Goal: Task Accomplishment & Management: Manage account settings

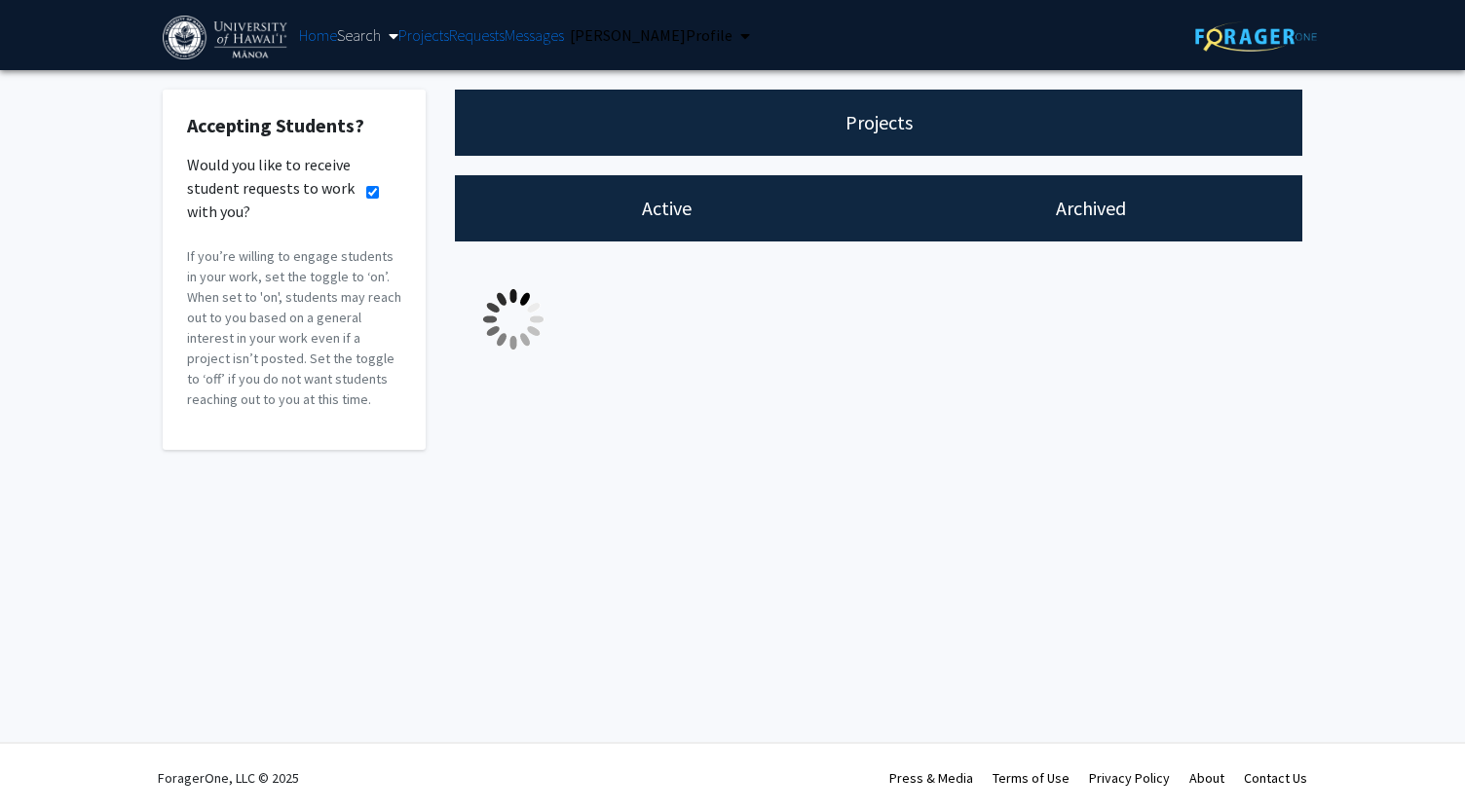
checkbox input "true"
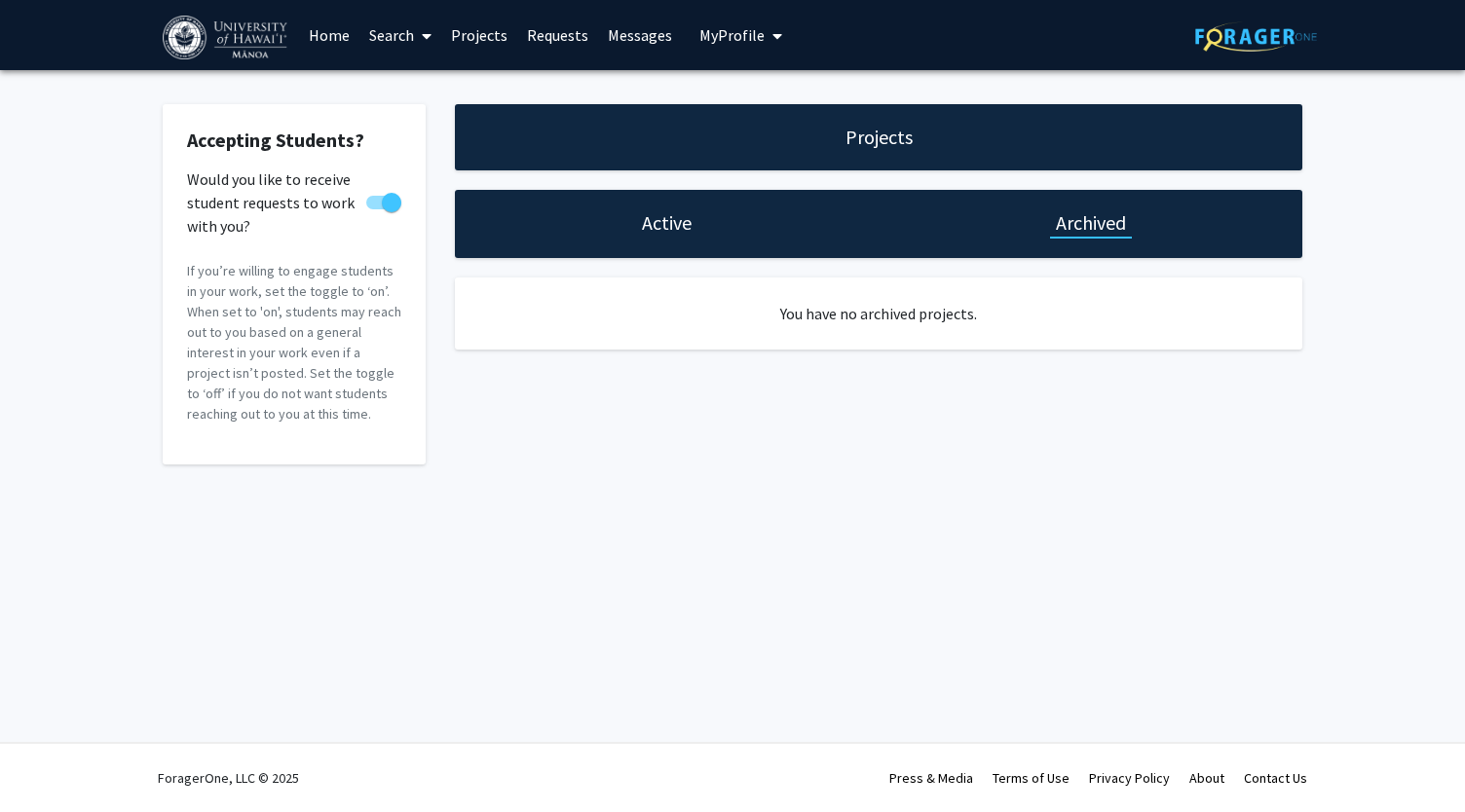
click at [901, 145] on h1 "Projects" at bounding box center [878, 137] width 67 height 27
click at [655, 232] on h1 "Active" at bounding box center [667, 222] width 50 height 27
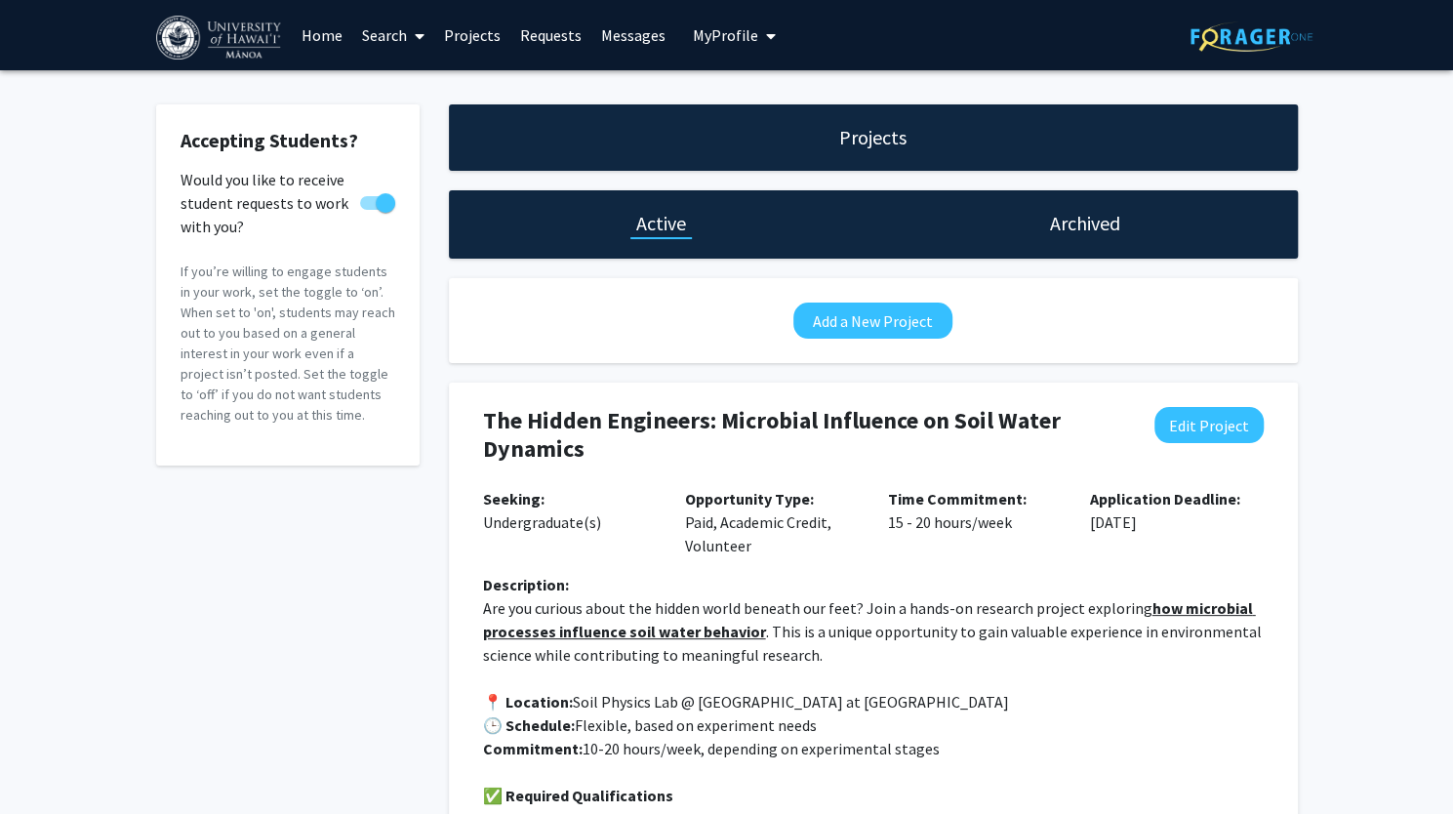
click at [326, 33] on link "Home" at bounding box center [322, 35] width 61 height 68
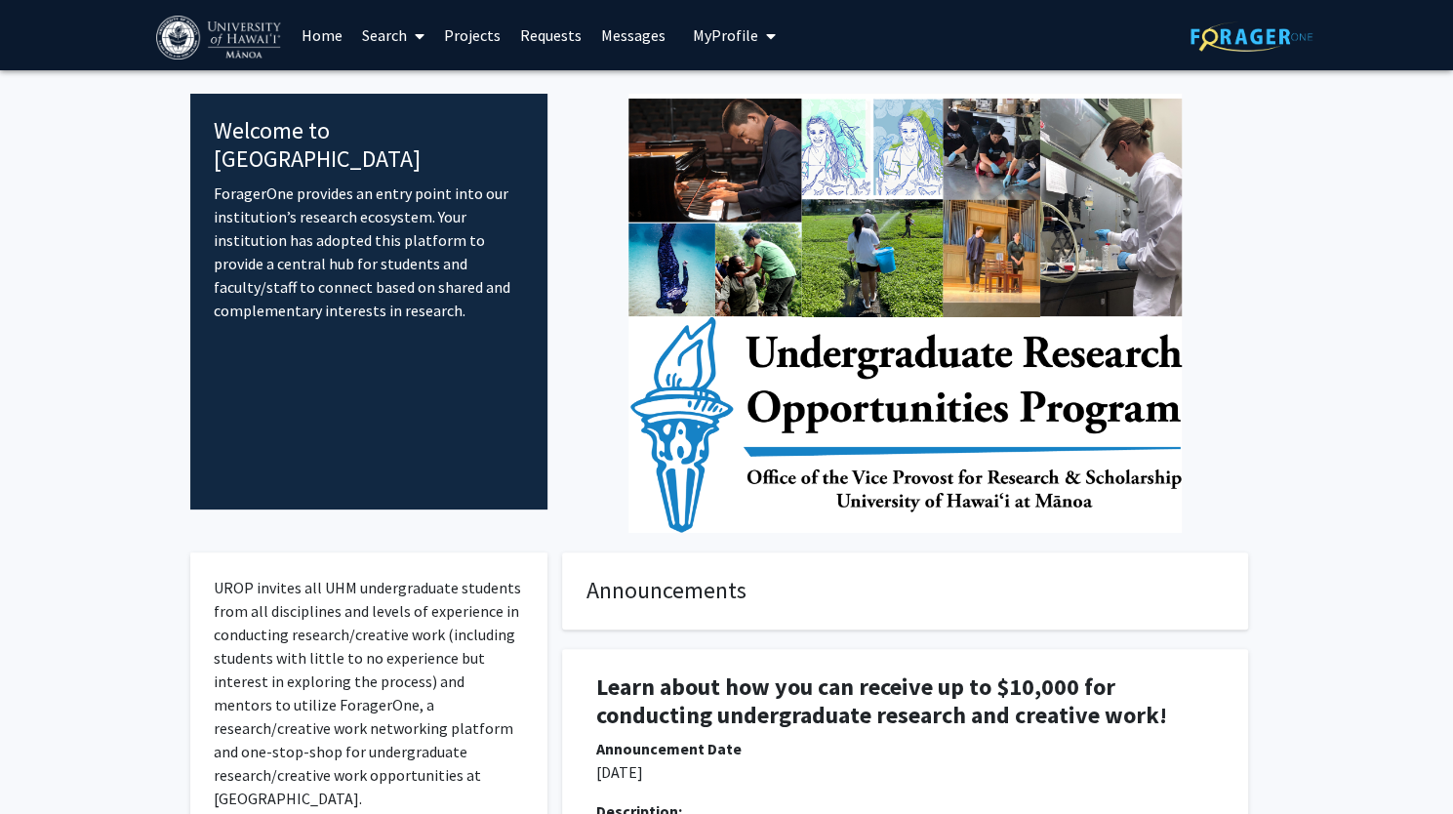
click at [720, 42] on span "My Profile" at bounding box center [725, 35] width 65 height 20
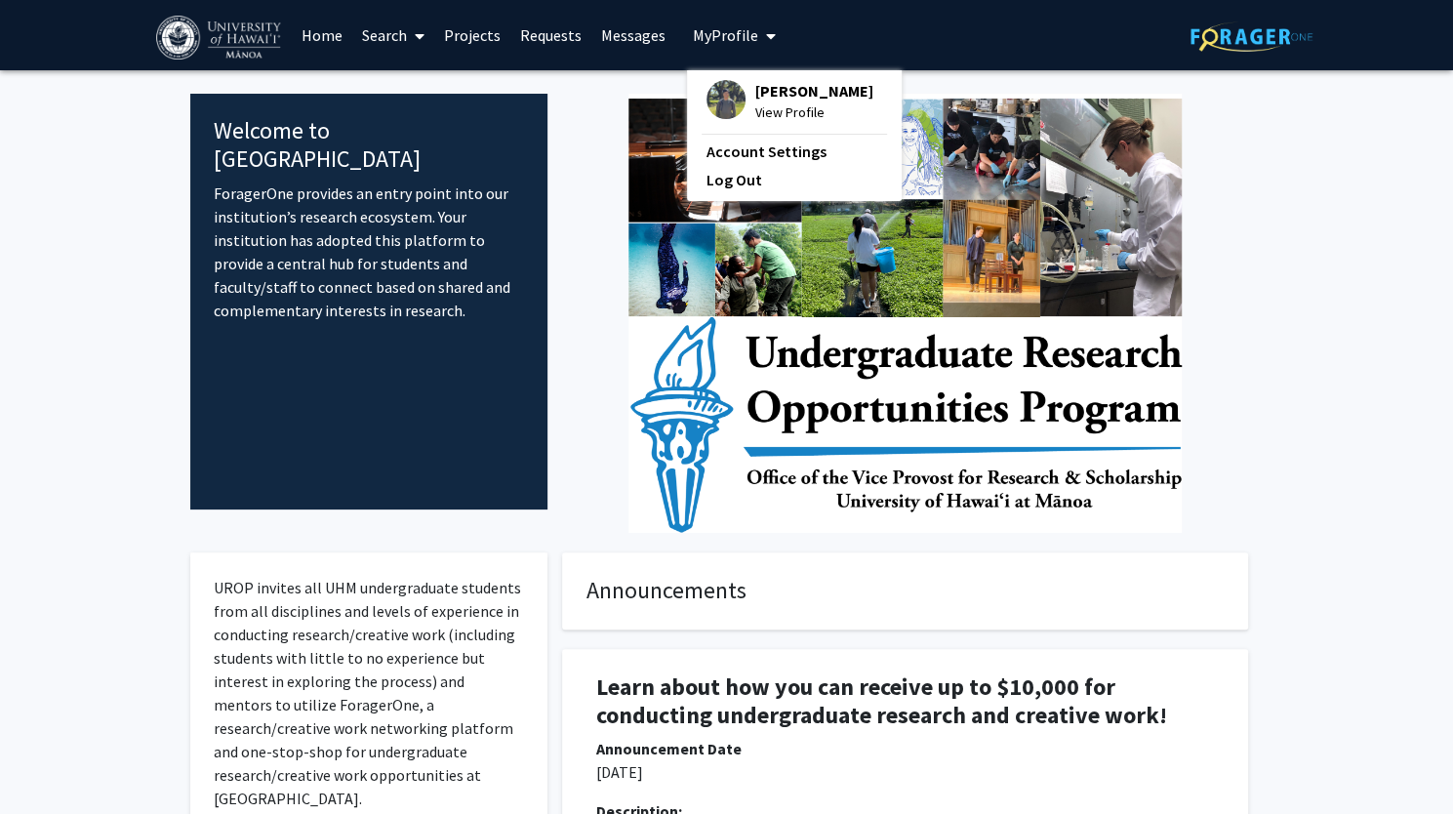
click at [772, 108] on span "View Profile" at bounding box center [814, 112] width 118 height 21
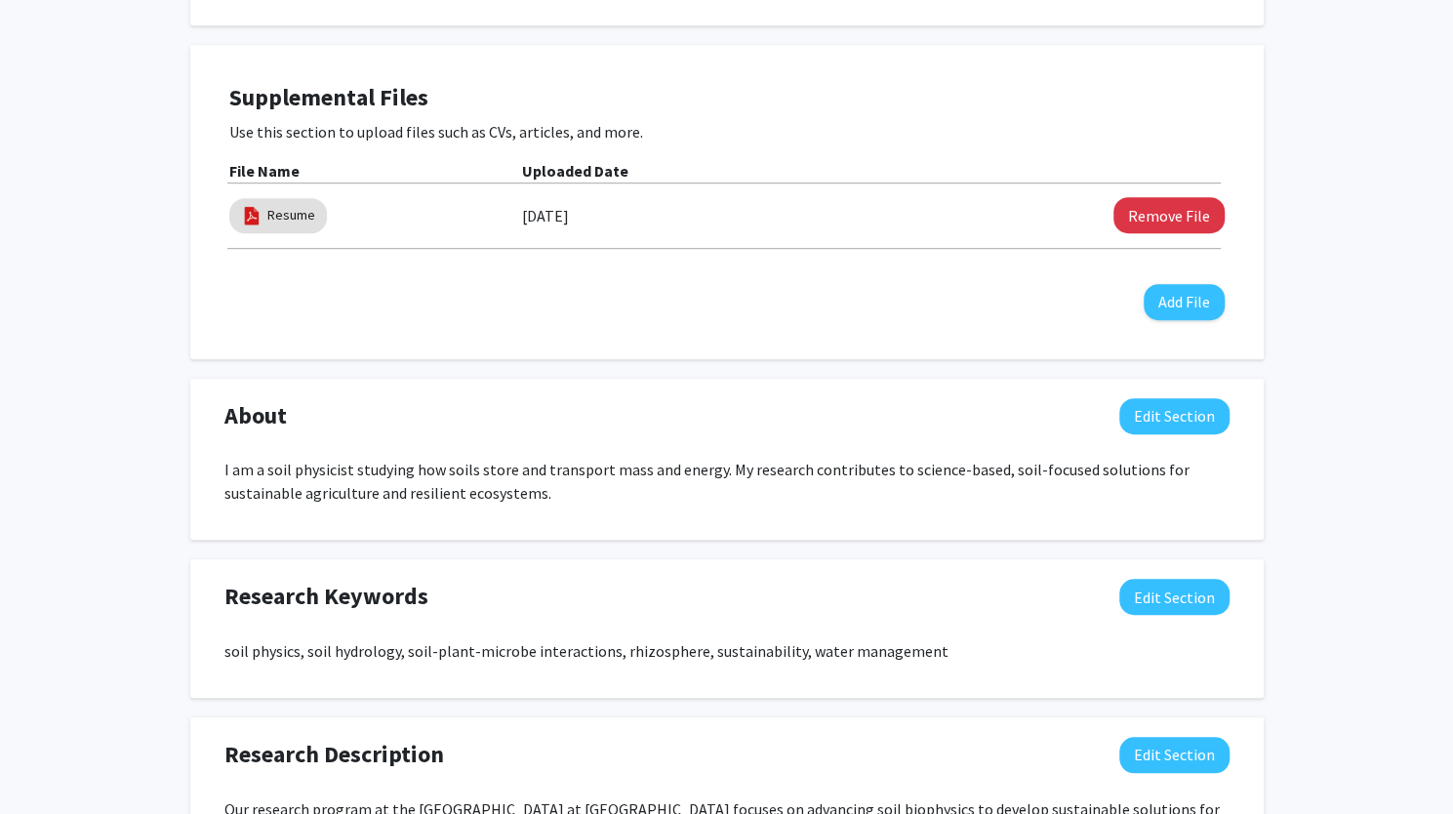
scroll to position [586, 0]
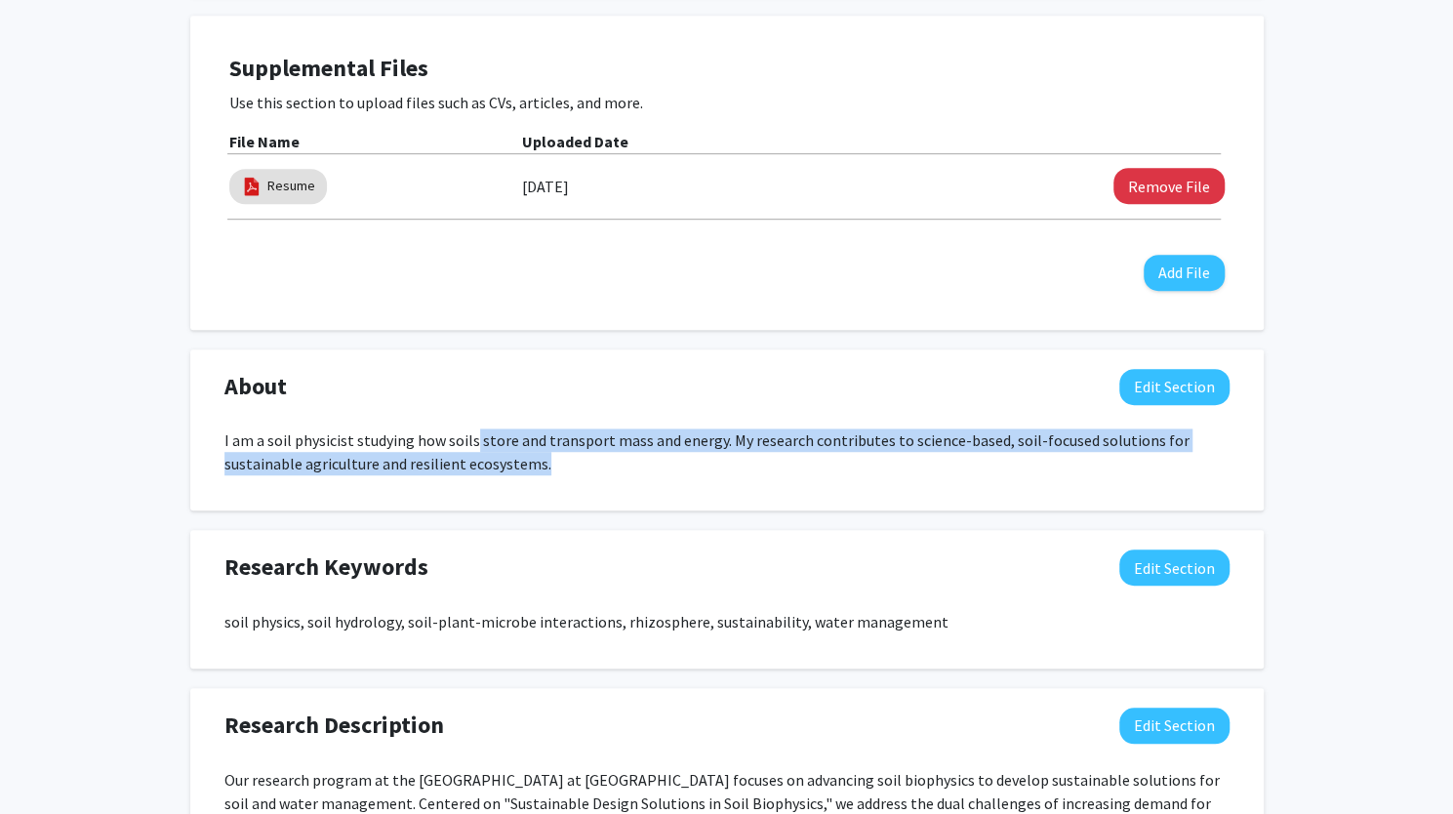
drag, startPoint x: 468, startPoint y: 445, endPoint x: 661, endPoint y: 458, distance: 192.7
click at [661, 458] on p "I am a soil physicist studying how soils store and transport mass and energy. M…" at bounding box center [726, 451] width 1005 height 47
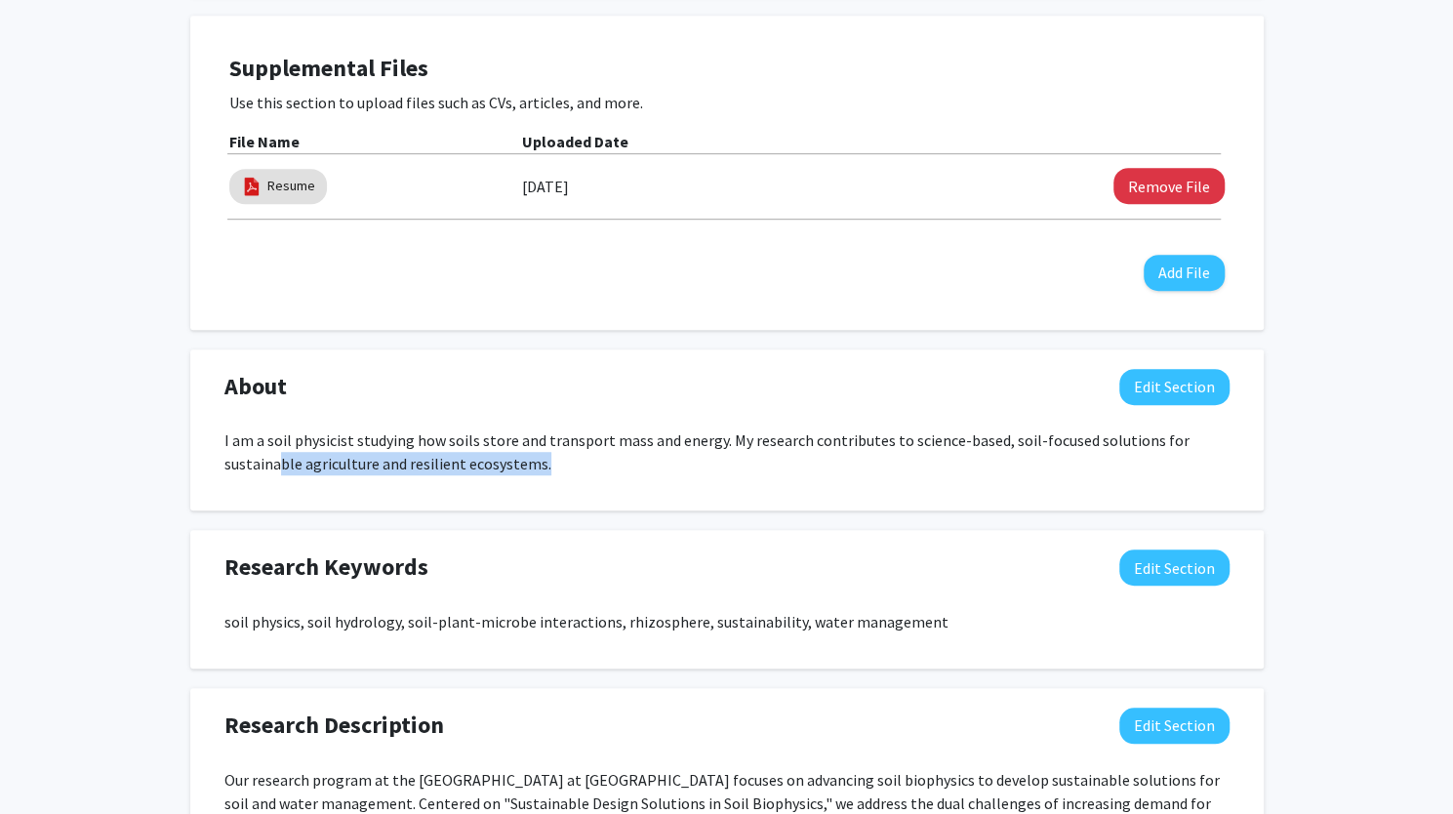
drag, startPoint x: 275, startPoint y: 465, endPoint x: 541, endPoint y: 498, distance: 267.5
click at [541, 498] on div "About Edit Section I am a soil physicist studying how soils store and transport…" at bounding box center [727, 430] width 1074 height 162
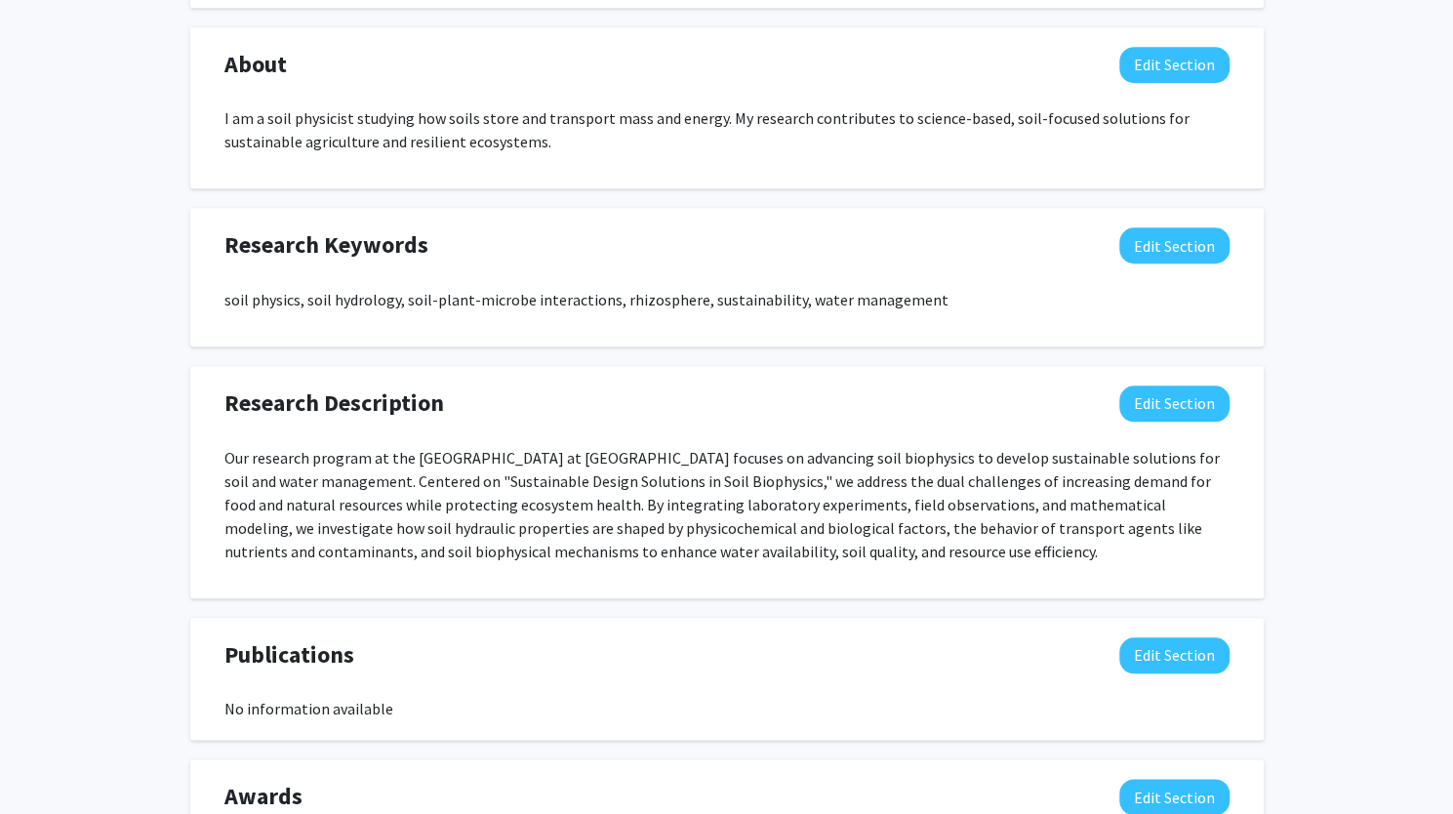
scroll to position [878, 0]
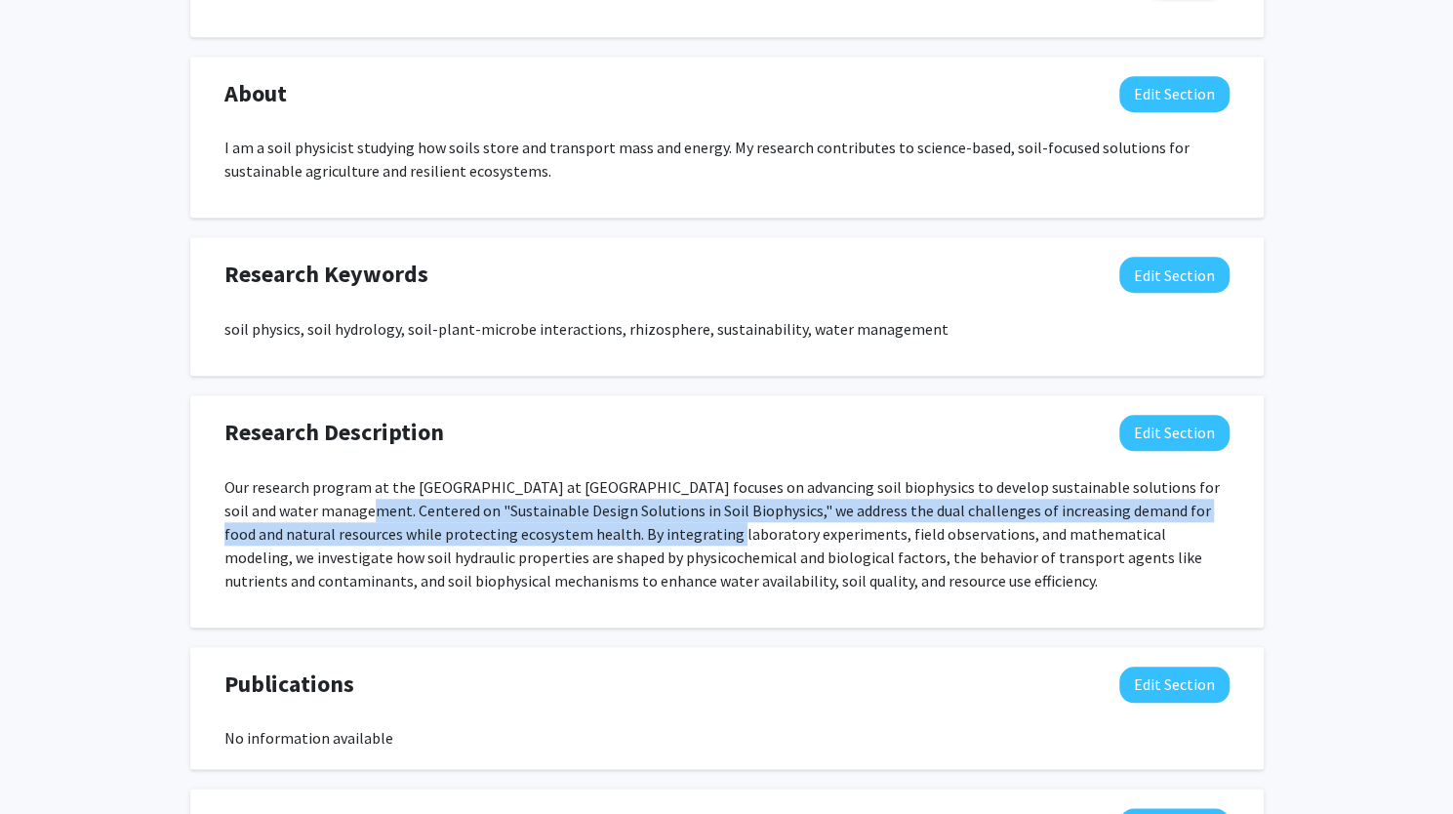
drag, startPoint x: 333, startPoint y: 518, endPoint x: 670, endPoint y: 540, distance: 338.4
click at [670, 540] on p "Our research program at the [GEOGRAPHIC_DATA] at [GEOGRAPHIC_DATA] focuses on a…" at bounding box center [726, 533] width 1005 height 117
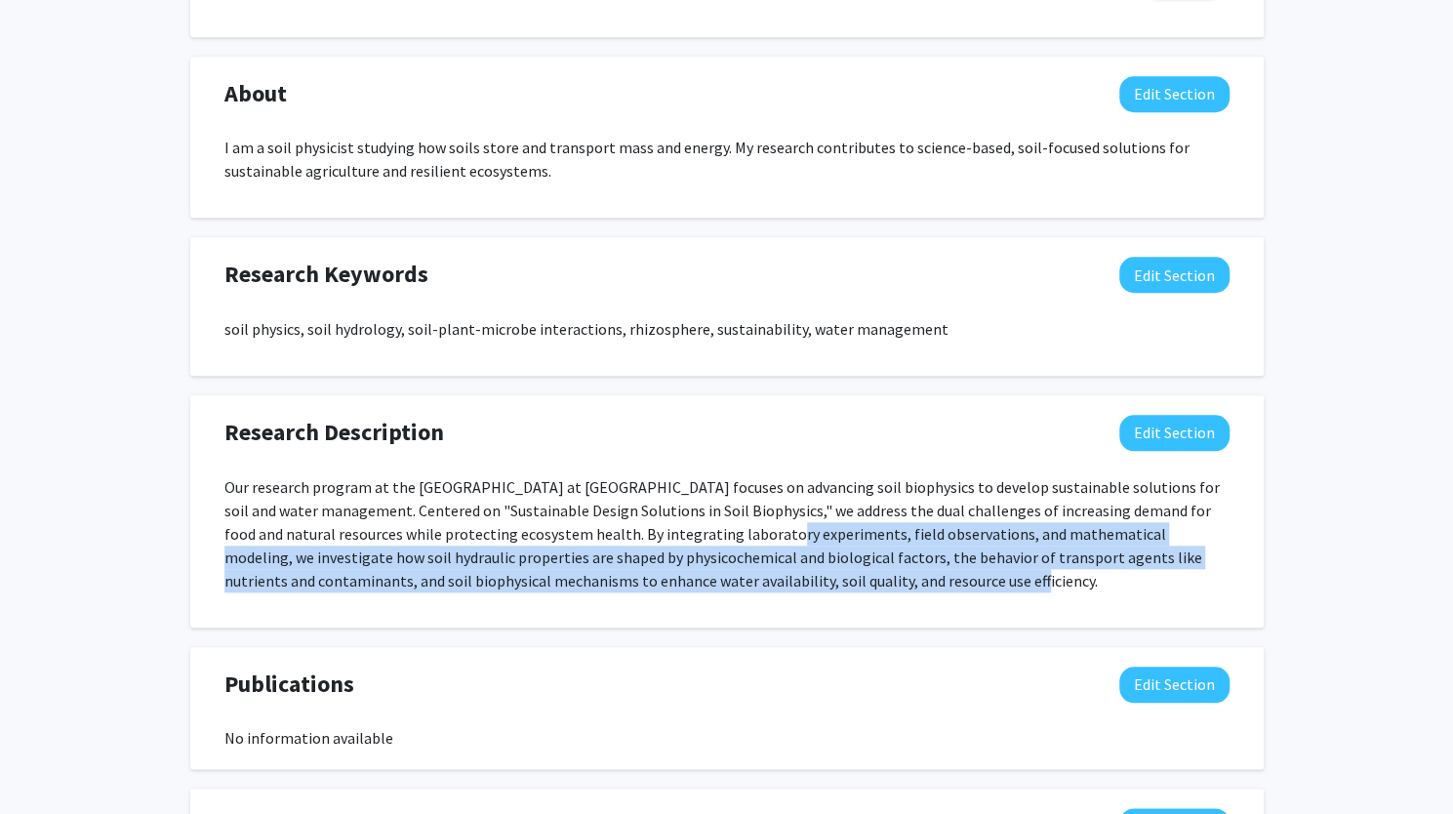
drag, startPoint x: 721, startPoint y: 544, endPoint x: 869, endPoint y: 593, distance: 155.5
click at [869, 593] on div "Our research program at the [GEOGRAPHIC_DATA] at [GEOGRAPHIC_DATA] focuses on a…" at bounding box center [726, 541] width 1005 height 133
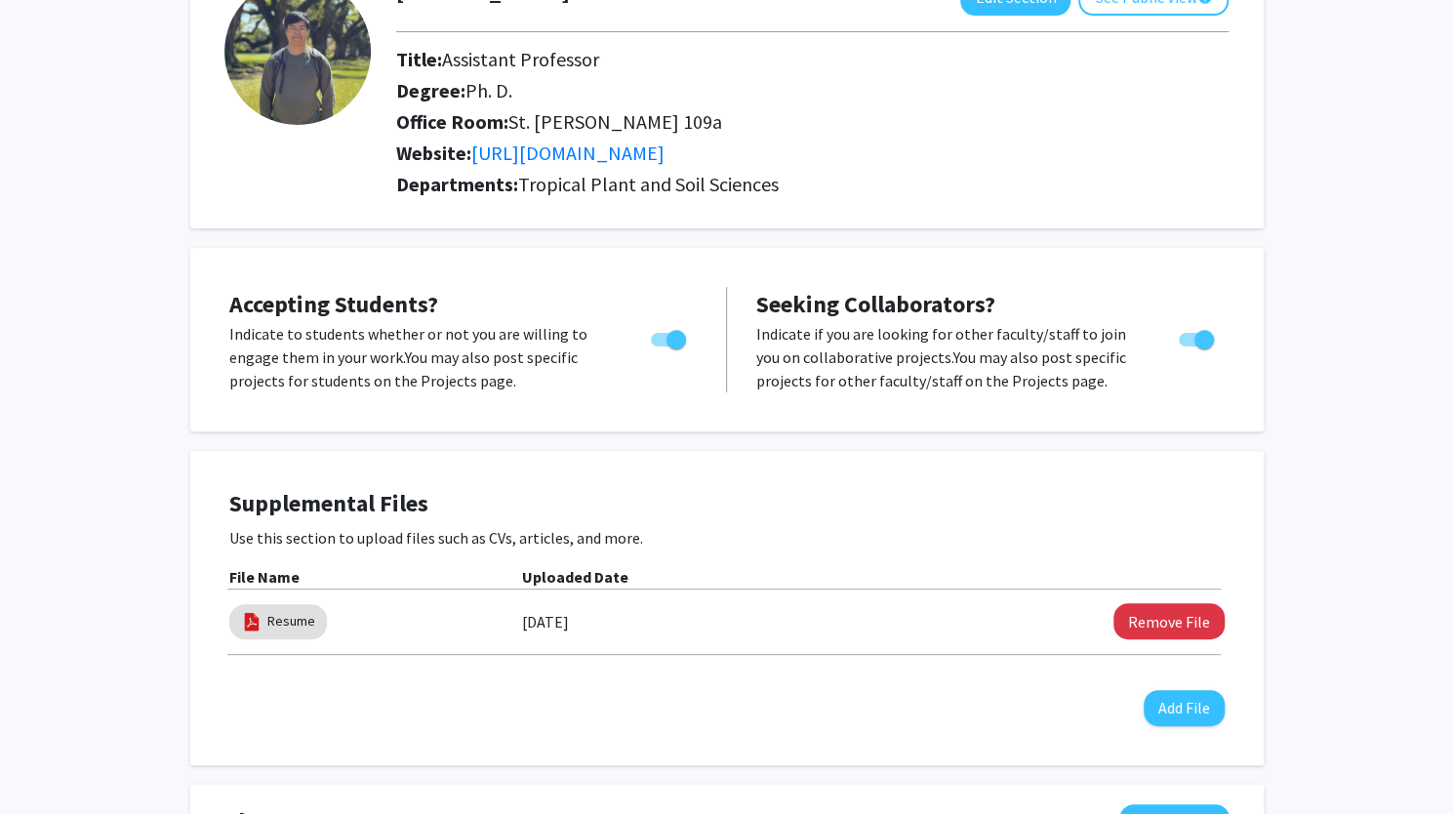
scroll to position [0, 0]
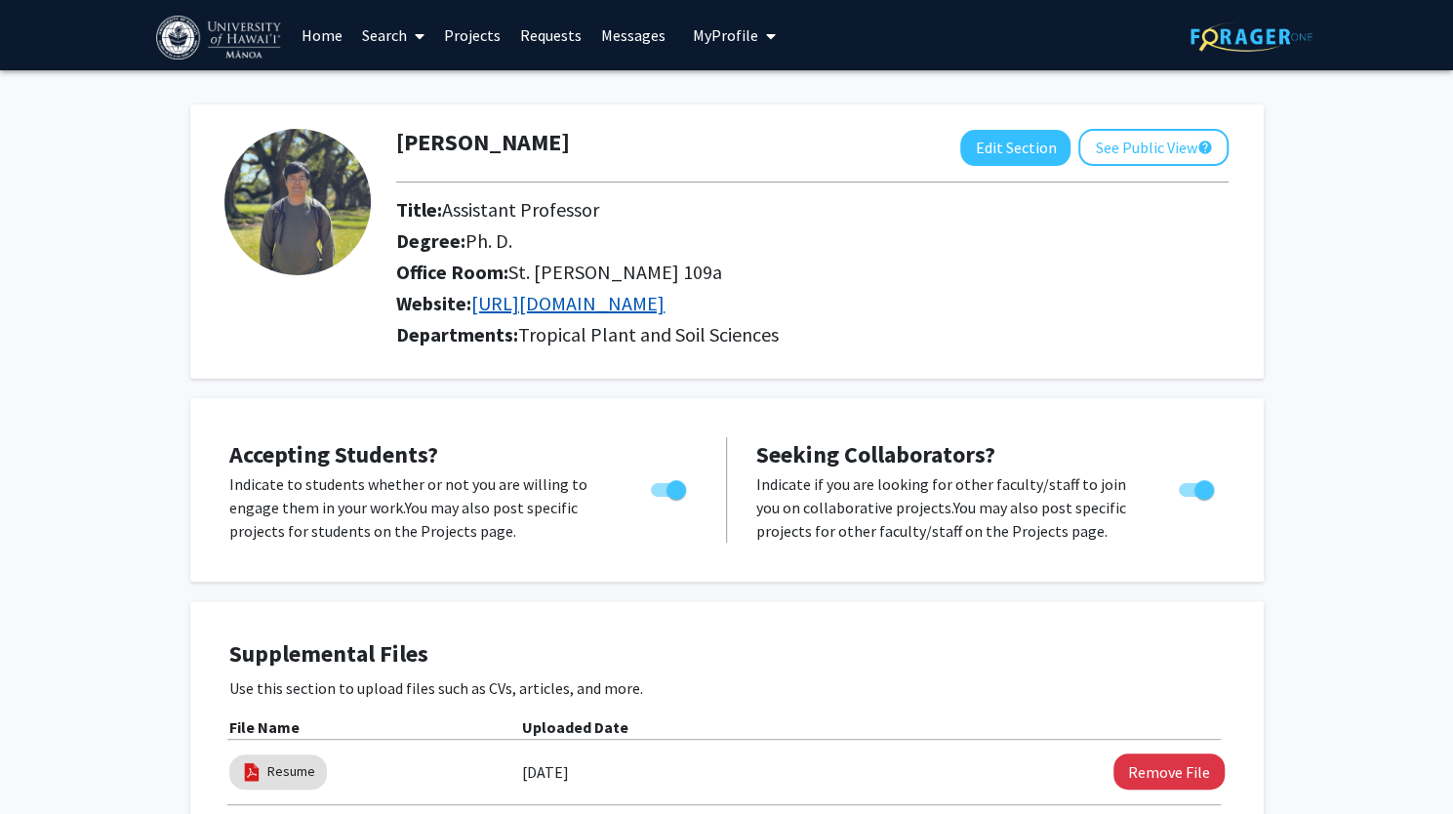
click at [665, 308] on link "[URL][DOMAIN_NAME]" at bounding box center [567, 303] width 193 height 24
